Goal: Task Accomplishment & Management: Use online tool/utility

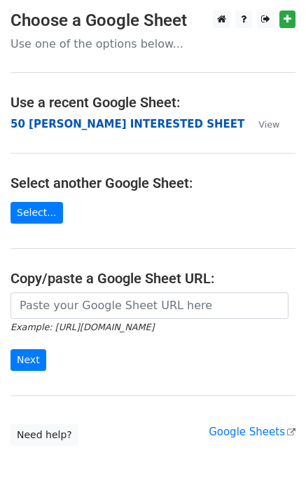
click at [100, 128] on strong "50 [PERSON_NAME] INTERESTED SHEET" at bounding box center [128, 124] width 234 height 13
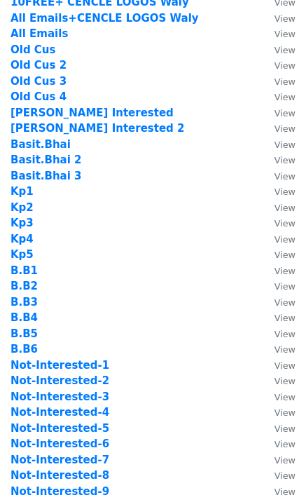
scroll to position [187, 0]
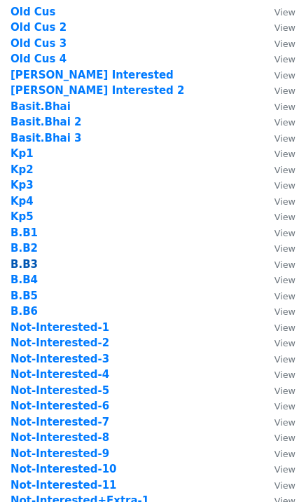
click at [22, 263] on strong "B.B3" at bounding box center [24, 264] width 27 height 13
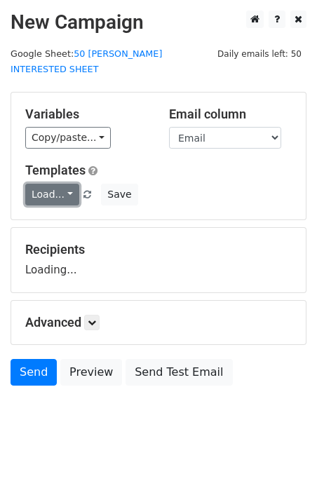
click at [52, 184] on link "Load..." at bounding box center [52, 195] width 54 height 22
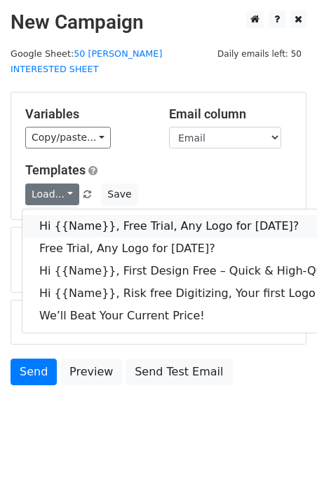
click at [83, 215] on link "Hi {{Name}}, Free Trial, Any Logo for [DATE]?" at bounding box center [223, 226] width 402 height 22
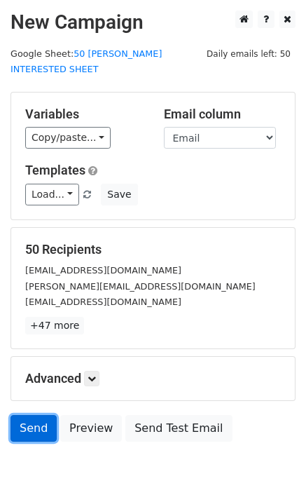
click at [29, 415] on link "Send" at bounding box center [34, 428] width 46 height 27
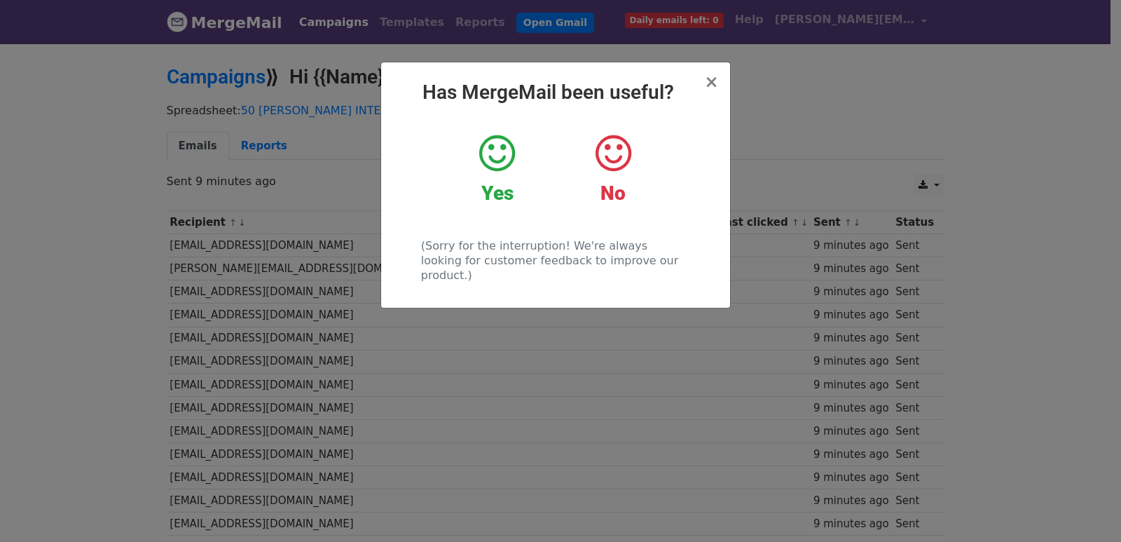
click at [446, 363] on div "× Has MergeMail been useful? Yes No (Sorry for the interruption! We're always l…" at bounding box center [560, 292] width 1121 height 500
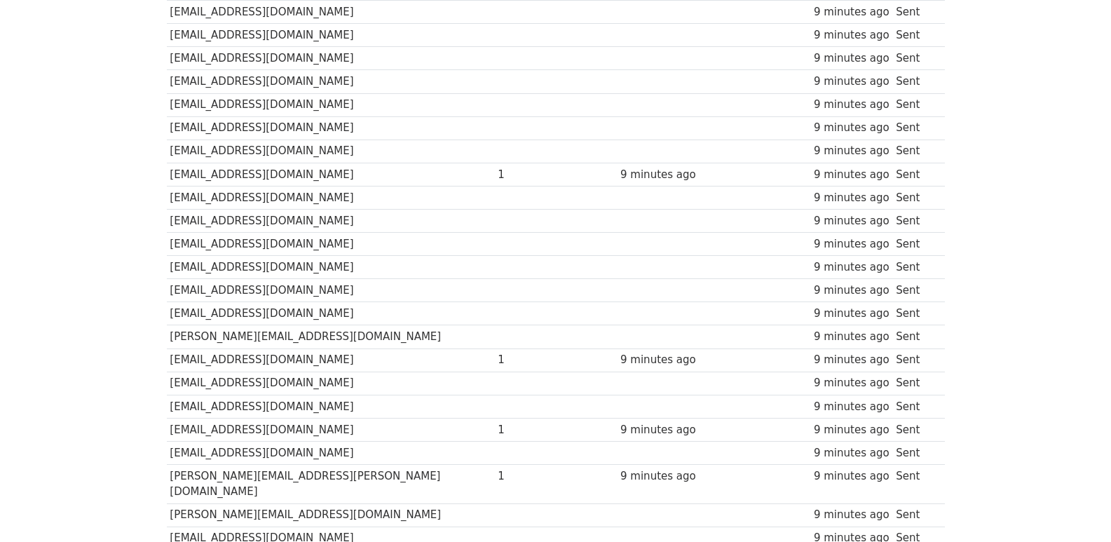
scroll to position [975, 0]
